Goal: Use online tool/utility: Utilize a website feature to perform a specific function

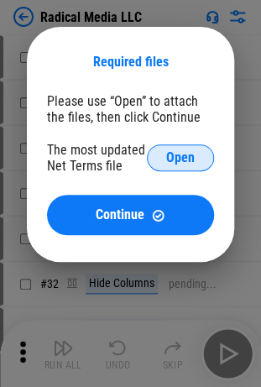
click at [180, 159] on span "Open" at bounding box center [180, 157] width 29 height 13
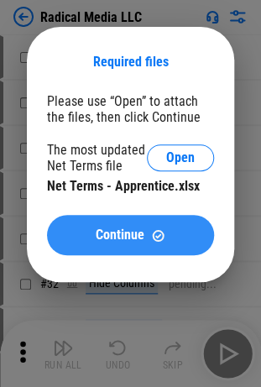
click at [130, 236] on span "Continue" at bounding box center [120, 234] width 49 height 13
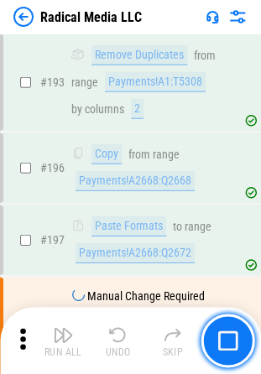
scroll to position [3760, 0]
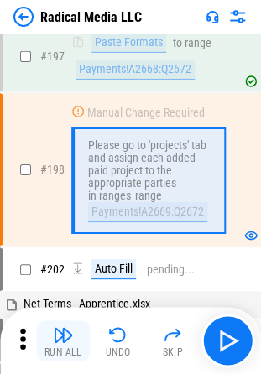
click at [63, 341] on img "button" at bounding box center [63, 335] width 20 height 20
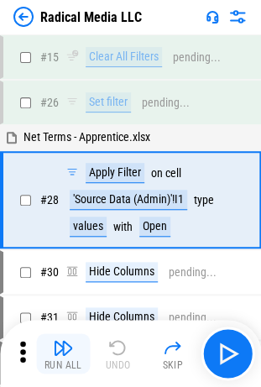
click at [63, 353] on img "button" at bounding box center [63, 348] width 20 height 20
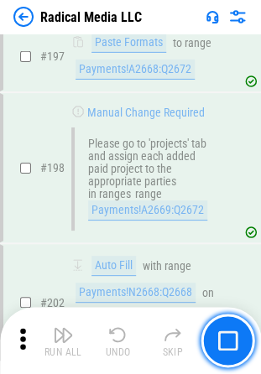
scroll to position [4054, 0]
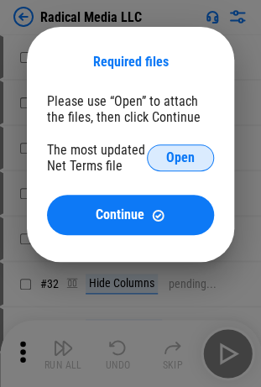
click at [180, 159] on span "Open" at bounding box center [180, 157] width 29 height 13
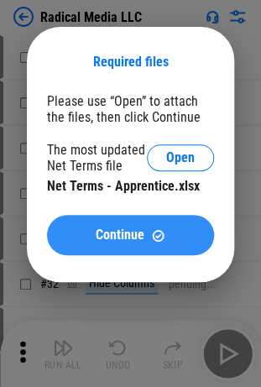
click at [130, 236] on span "Continue" at bounding box center [120, 234] width 49 height 13
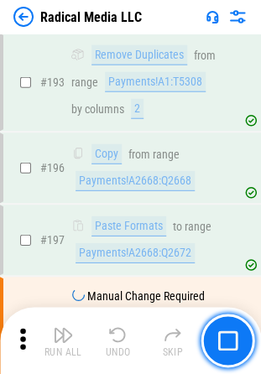
scroll to position [3760, 0]
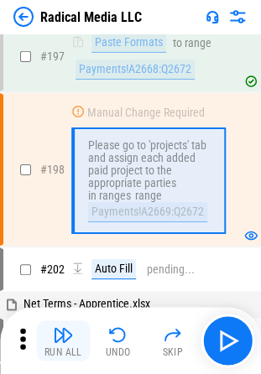
click at [63, 341] on img "button" at bounding box center [63, 335] width 20 height 20
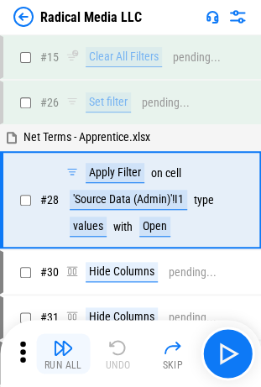
click at [63, 353] on img "button" at bounding box center [63, 348] width 20 height 20
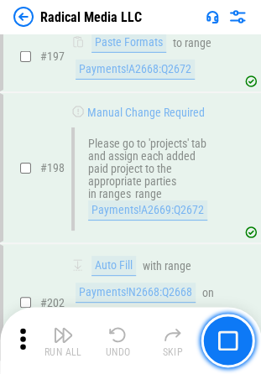
scroll to position [4054, 0]
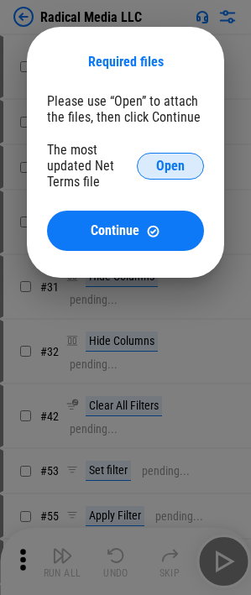
click at [170, 165] on span "Open" at bounding box center [170, 166] width 29 height 13
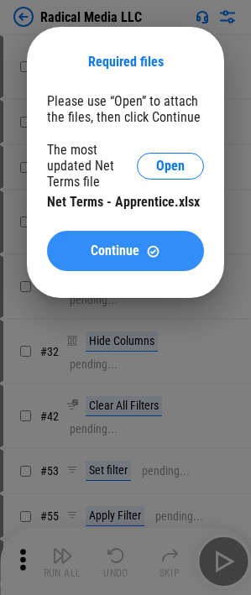
click at [125, 251] on span "Continue" at bounding box center [115, 250] width 49 height 13
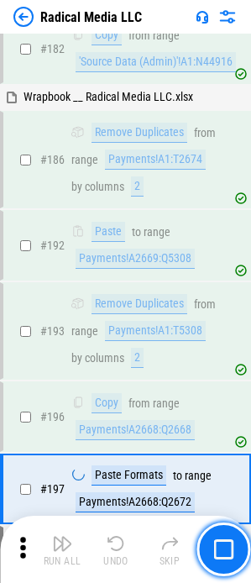
scroll to position [3656, 0]
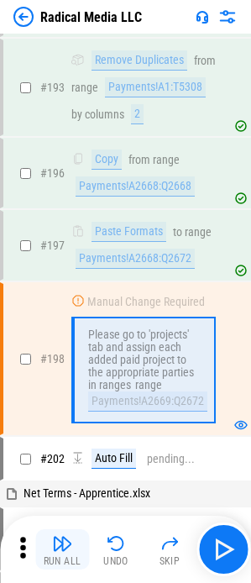
click at [62, 386] on img "button" at bounding box center [62, 543] width 20 height 20
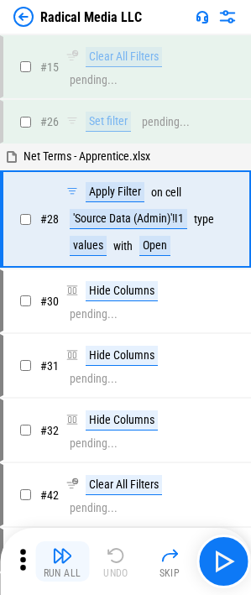
click at [62, 562] on img "button" at bounding box center [62, 556] width 20 height 20
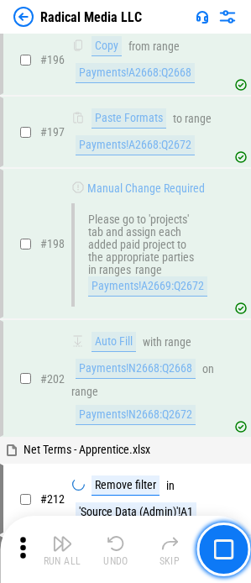
scroll to position [3980, 0]
